Goal: Transaction & Acquisition: Book appointment/travel/reservation

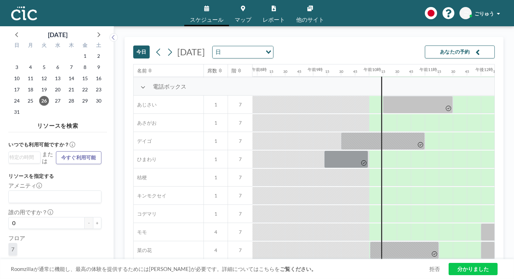
scroll to position [200, 443]
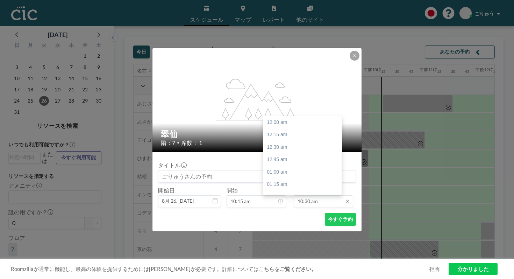
scroll to position [469, 0]
click at [295, 195] on input "10:30 am" at bounding box center [323, 201] width 59 height 12
click at [277, 244] on div "午後12時" at bounding box center [302, 250] width 78 height 13
click at [300, 195] on input "12:00 pm" at bounding box center [323, 201] width 59 height 12
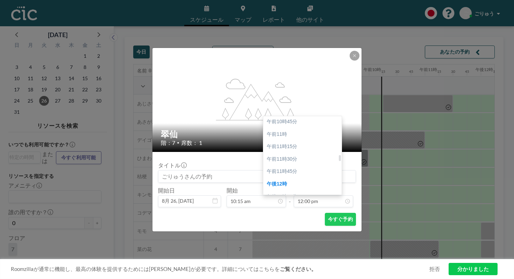
click at [280, 206] on font "午後12時30分" at bounding box center [282, 209] width 30 height 6
type input "12:30 pm"
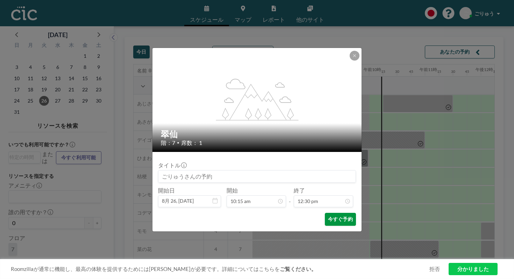
scroll to position [558, 0]
click at [328, 216] on font "今すぐ予約" at bounding box center [340, 219] width 25 height 6
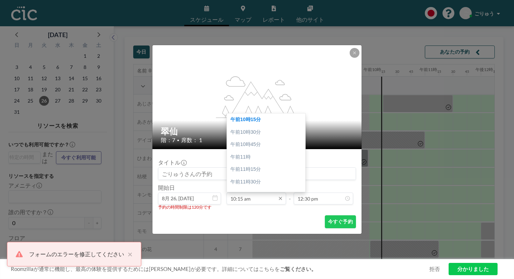
click at [256, 192] on input "10:15 am" at bounding box center [256, 198] width 59 height 12
click at [261, 126] on div "午前10時30分" at bounding box center [266, 132] width 78 height 13
type input "10:30 am"
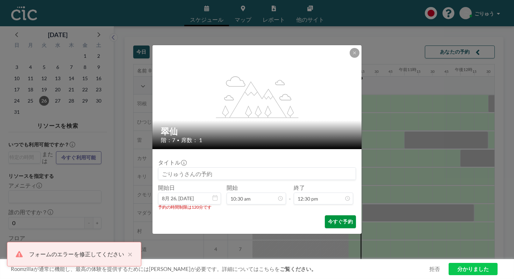
scroll to position [0, 466]
click at [328, 218] on font "今すぐ予約" at bounding box center [340, 221] width 25 height 6
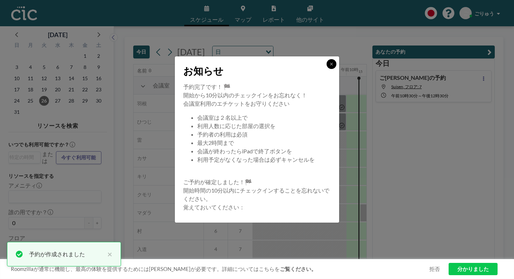
click at [330, 65] on icon at bounding box center [331, 64] width 2 height 2
